Goal: Transaction & Acquisition: Purchase product/service

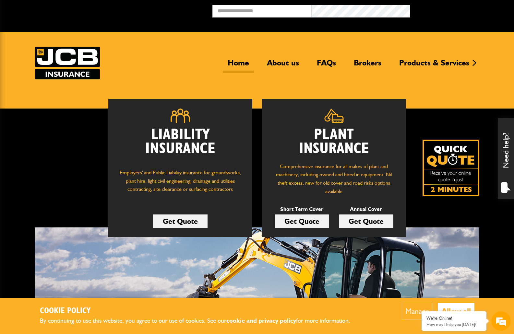
click at [303, 225] on link "Get Quote" at bounding box center [301, 222] width 54 height 14
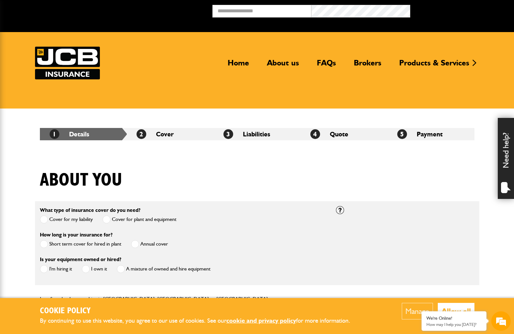
click at [48, 245] on label "Short term cover for hired in plant" at bounding box center [80, 244] width 81 height 8
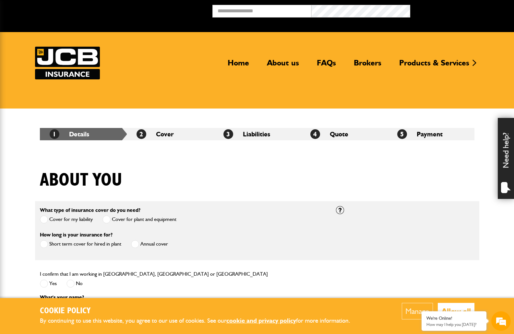
scroll to position [97, 0]
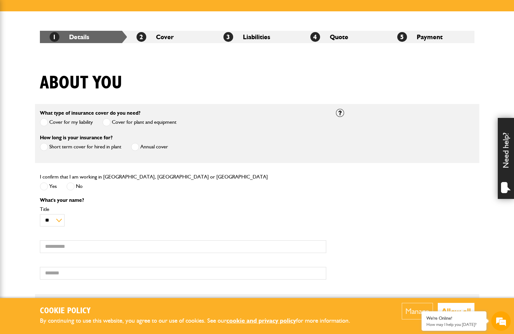
click at [45, 189] on span at bounding box center [44, 186] width 8 height 8
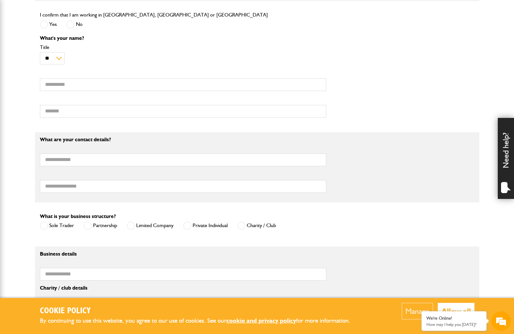
scroll to position [0, 0]
click at [58, 226] on label "Sole Trader" at bounding box center [57, 226] width 34 height 8
click at [190, 226] on span at bounding box center [187, 226] width 8 height 8
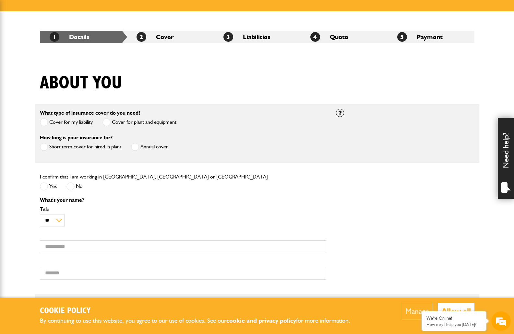
scroll to position [65, 0]
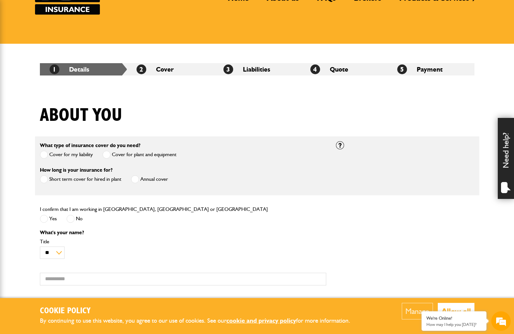
click at [204, 111] on div "About you" at bounding box center [257, 120] width 444 height 31
